Goal: Task Accomplishment & Management: Use online tool/utility

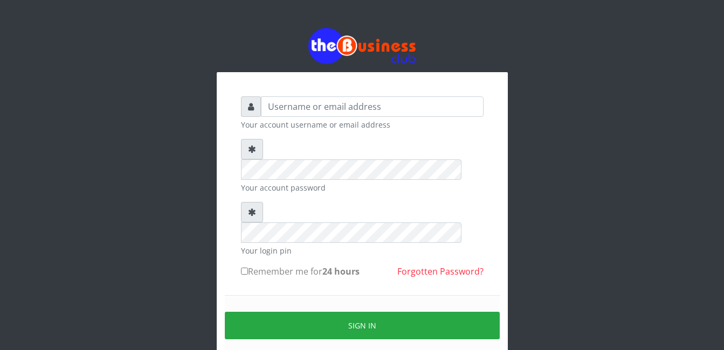
type input "abasscotex12@gmail.com"
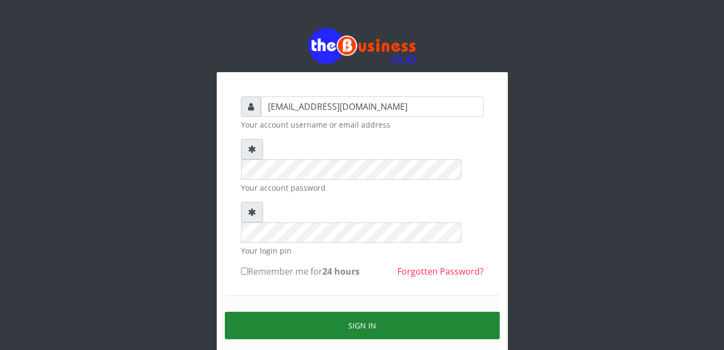
click at [405, 312] on button "Sign in" at bounding box center [362, 325] width 275 height 27
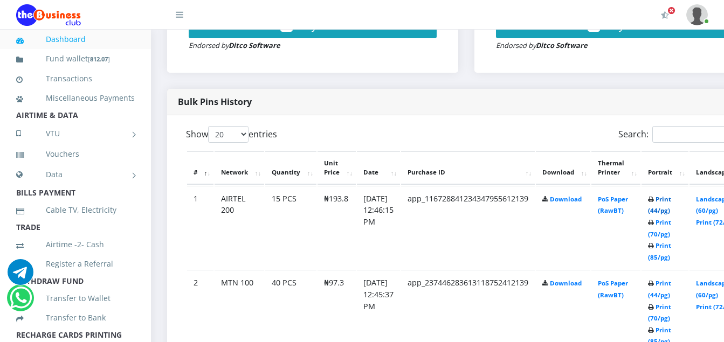
click at [671, 200] on link "Print (44/pg)" at bounding box center [659, 205] width 23 height 20
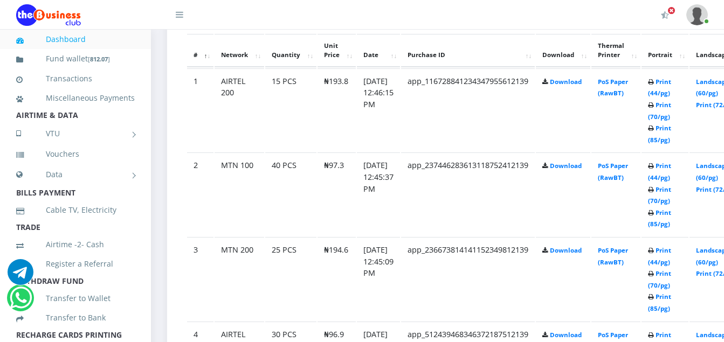
click at [629, 137] on td "PoS Paper (RawBT)" at bounding box center [615, 110] width 49 height 84
click at [671, 167] on link "Print (44/pg)" at bounding box center [659, 172] width 23 height 20
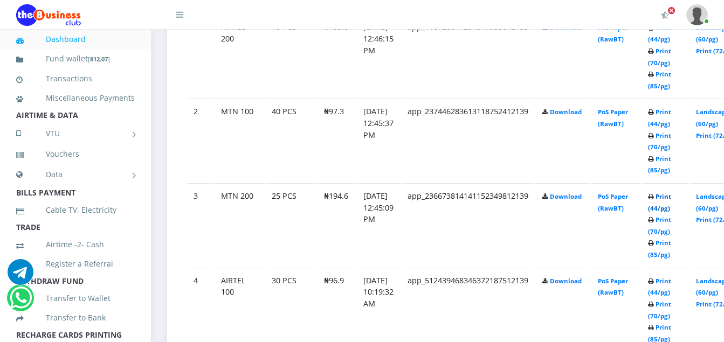
click at [671, 197] on link "Print (44/pg)" at bounding box center [659, 202] width 23 height 20
